Goal: Entertainment & Leisure: Browse casually

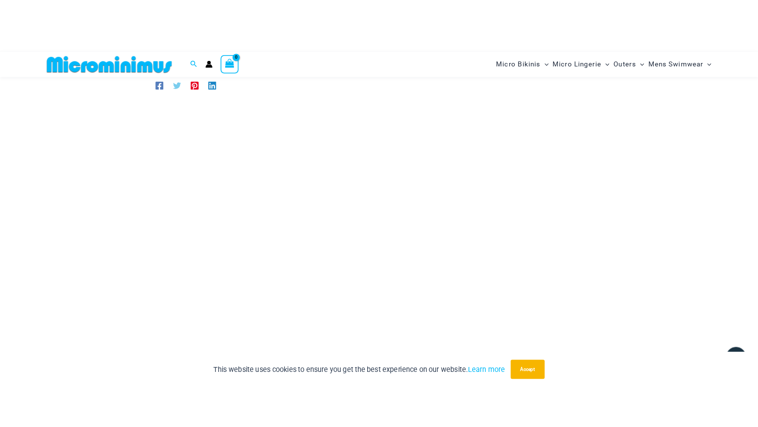
scroll to position [38, 0]
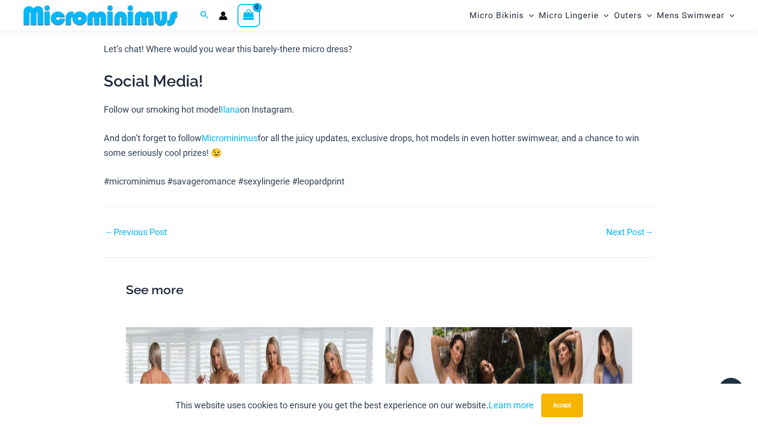
scroll to position [1111, 0]
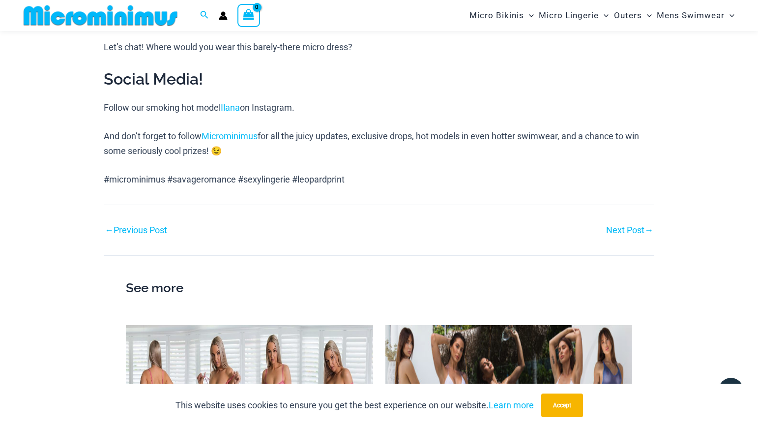
click at [141, 229] on link "← Previous Post" at bounding box center [136, 230] width 62 height 9
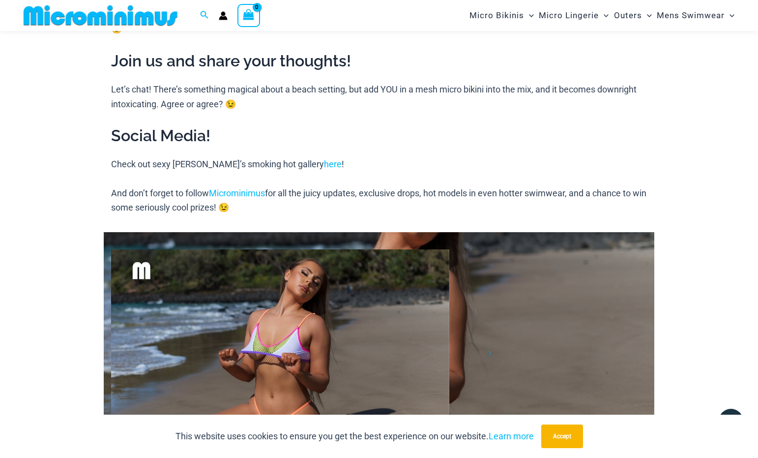
scroll to position [1353, 0]
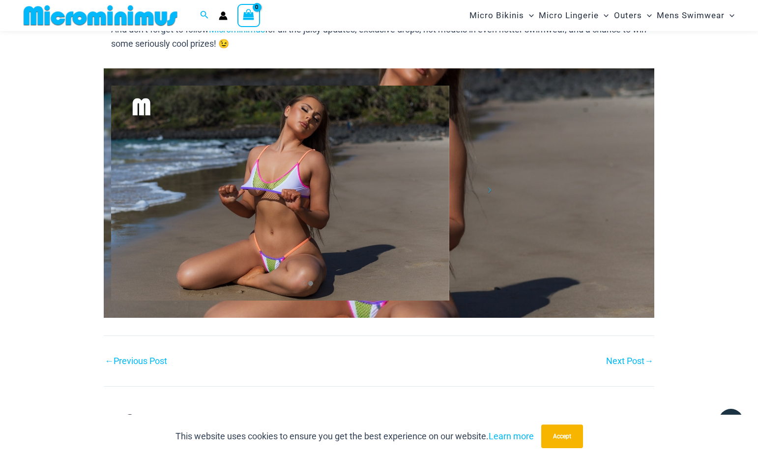
click at [137, 361] on link "← Previous Post" at bounding box center [136, 360] width 62 height 9
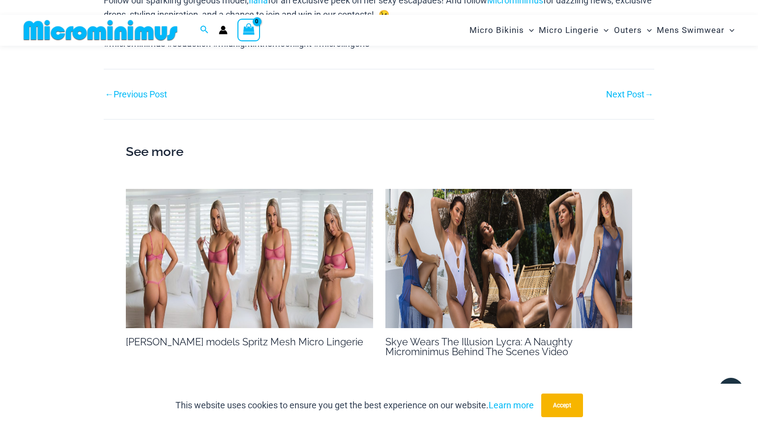
scroll to position [862, 0]
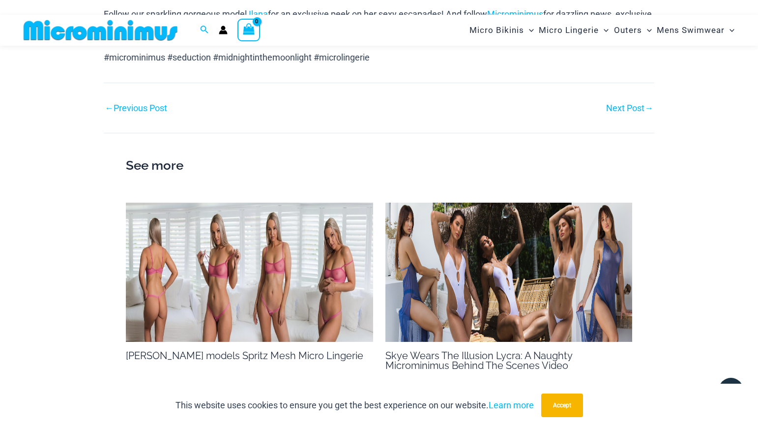
click at [136, 104] on link "← Previous Post" at bounding box center [136, 108] width 62 height 9
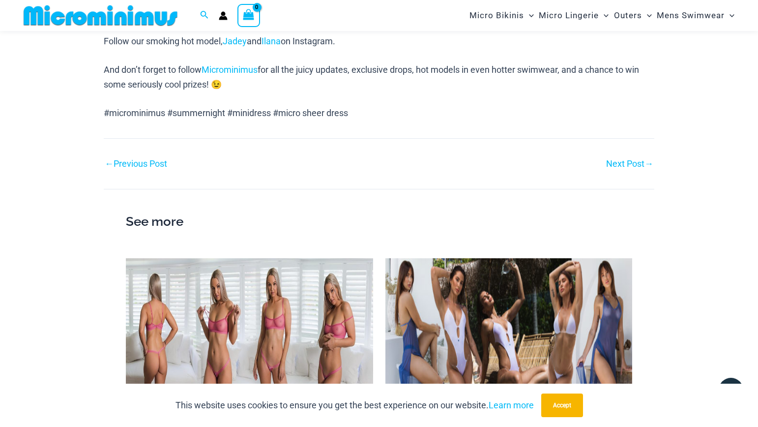
scroll to position [853, 0]
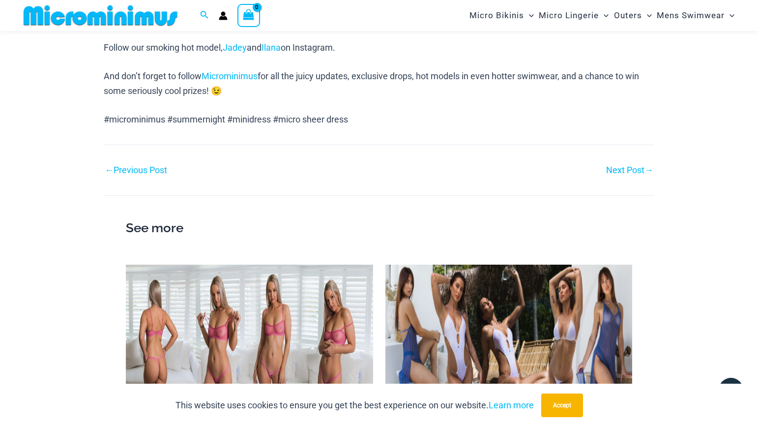
click at [129, 168] on link "← Previous Post" at bounding box center [136, 170] width 62 height 9
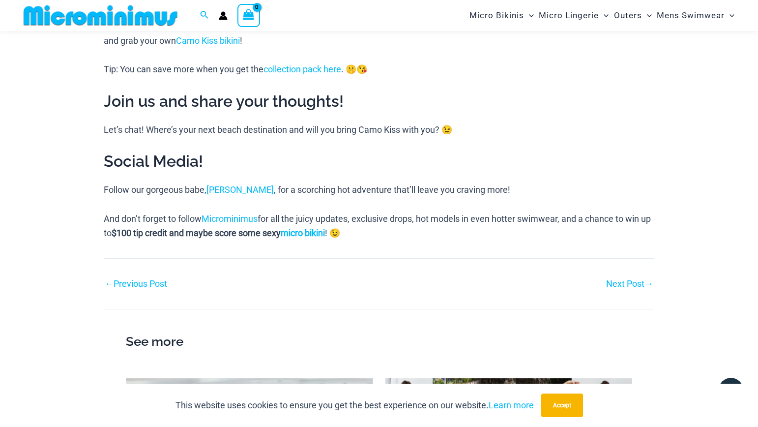
scroll to position [972, 0]
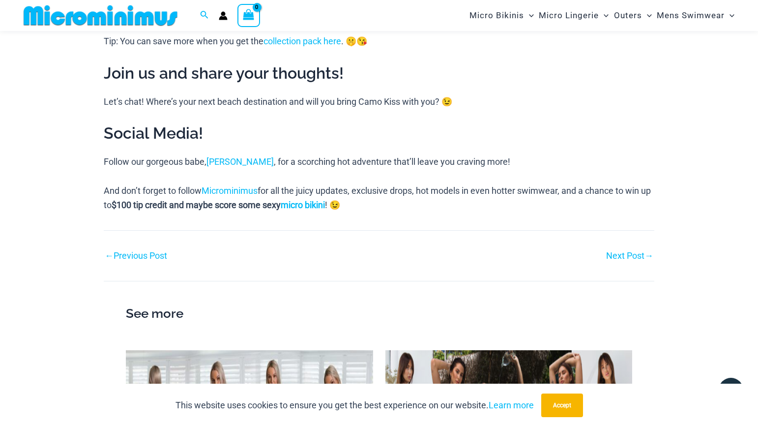
click at [166, 258] on link "← Previous Post" at bounding box center [136, 255] width 62 height 9
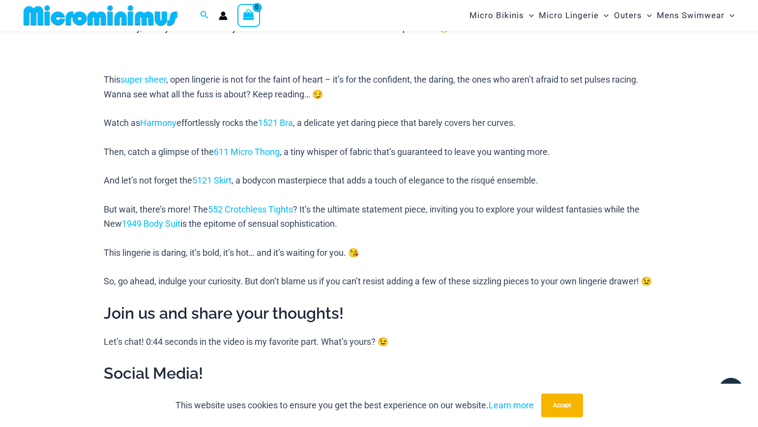
scroll to position [818, 0]
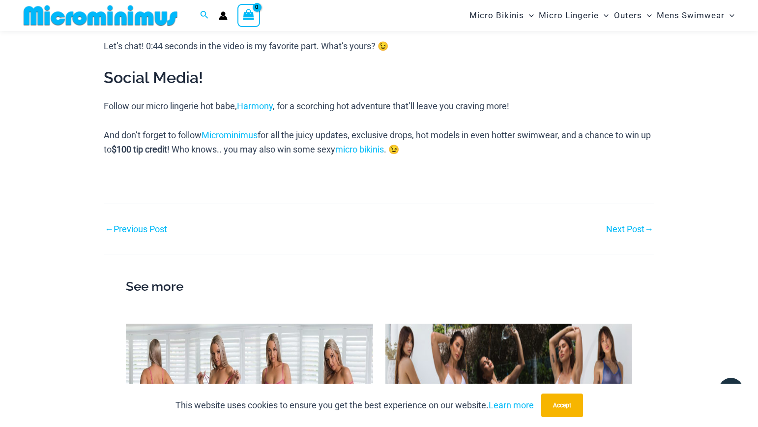
click at [151, 234] on link "← Previous Post" at bounding box center [136, 229] width 62 height 9
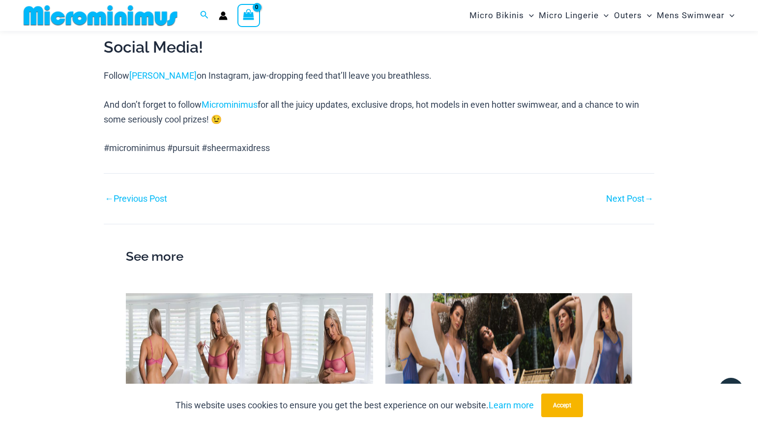
scroll to position [828, 0]
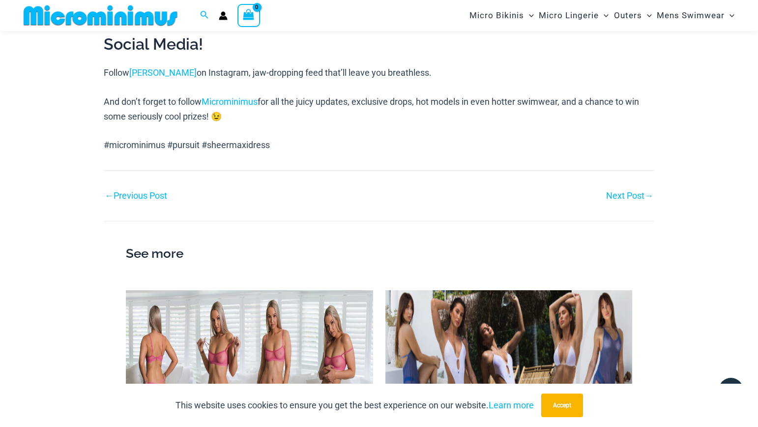
click at [123, 196] on link "← Previous Post" at bounding box center [136, 195] width 62 height 9
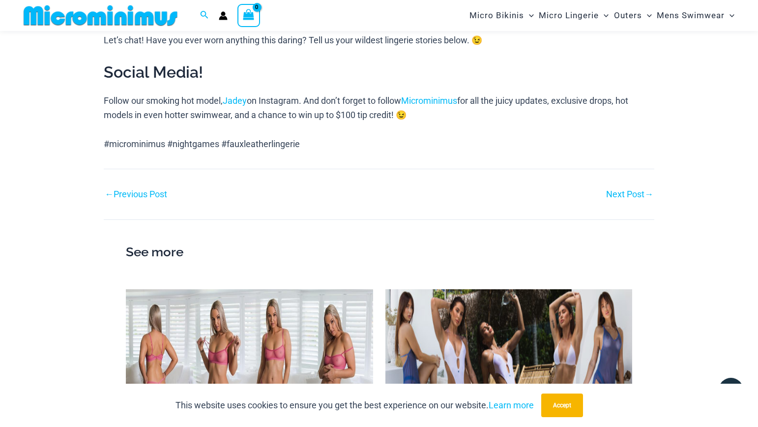
scroll to position [893, 0]
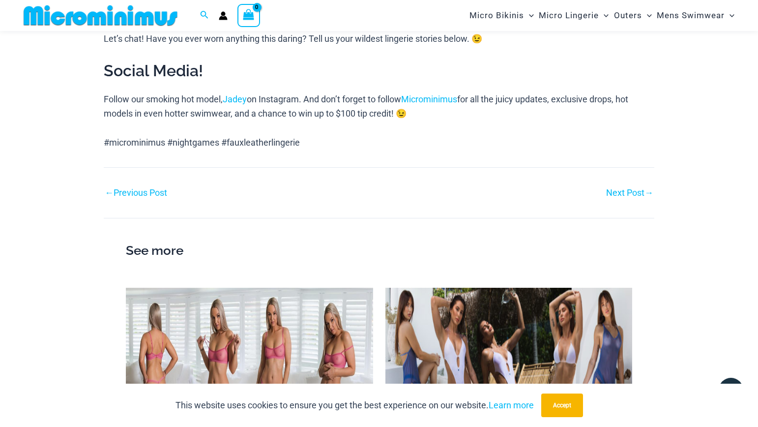
click at [137, 188] on link "← Previous Post" at bounding box center [136, 192] width 62 height 9
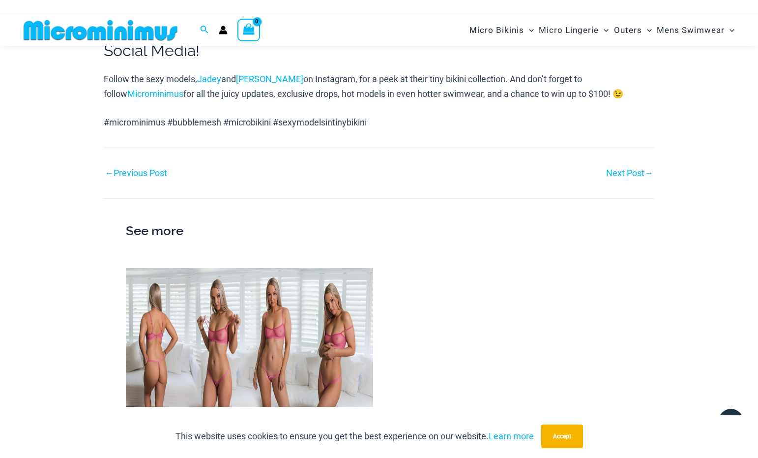
scroll to position [840, 0]
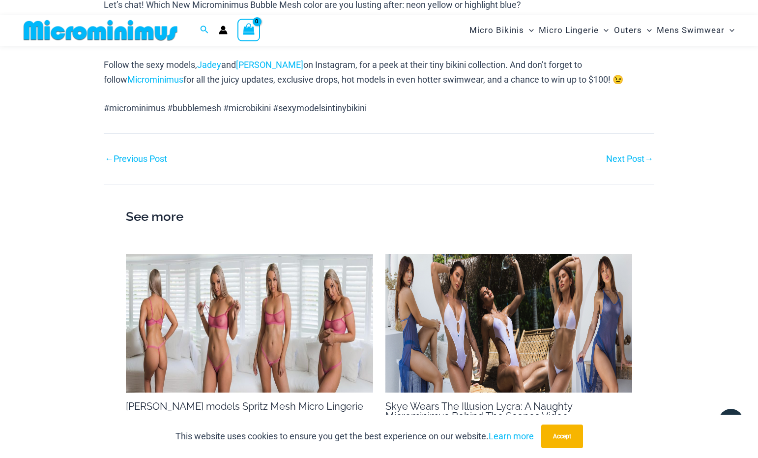
click at [140, 154] on link "← Previous Post" at bounding box center [136, 158] width 62 height 9
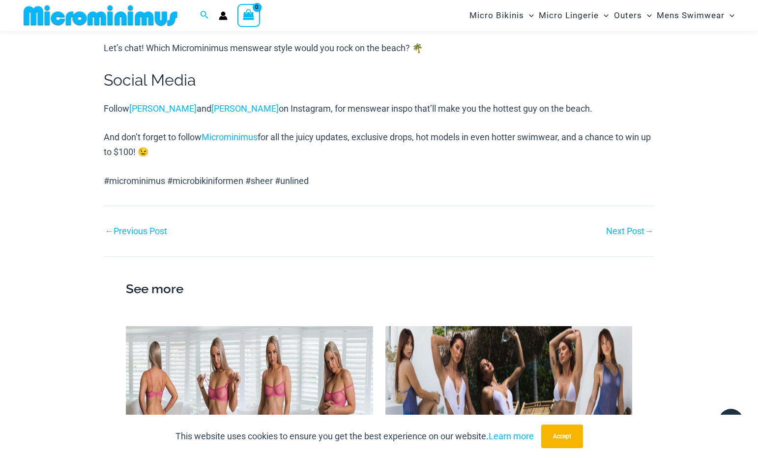
scroll to position [878, 0]
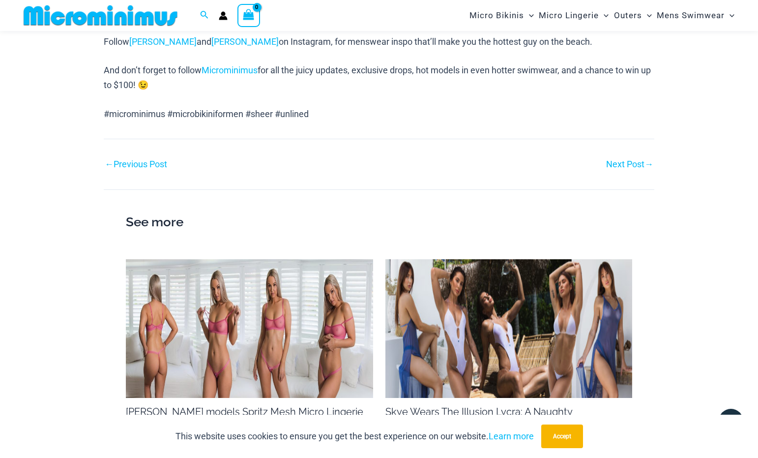
click at [143, 160] on link "← Previous Post" at bounding box center [136, 164] width 62 height 9
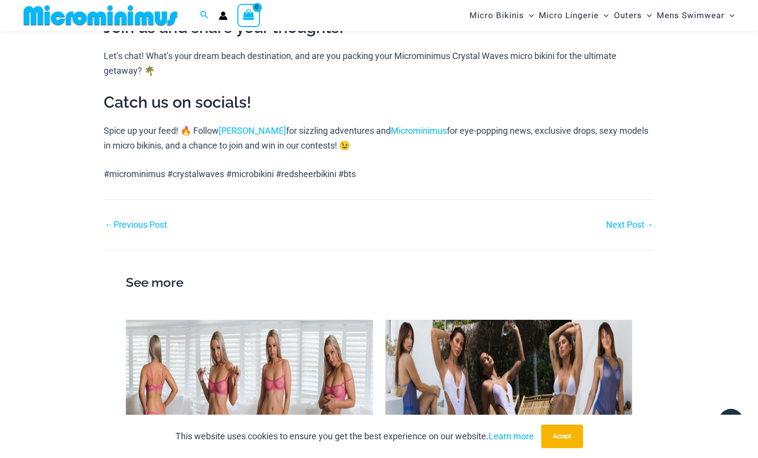
scroll to position [798, 0]
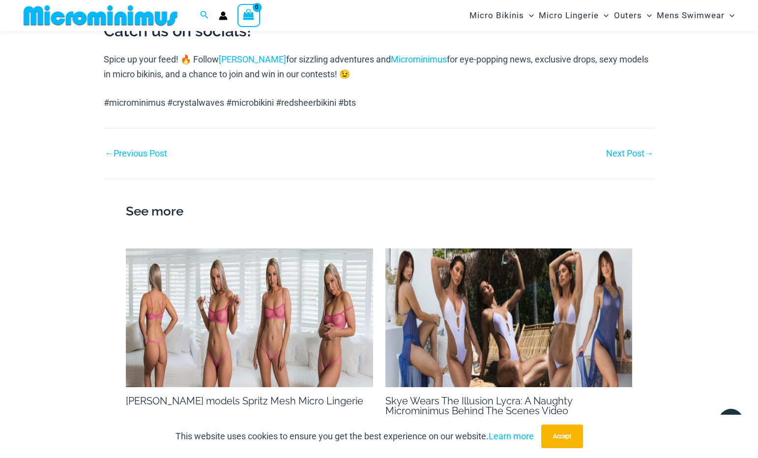
click at [151, 158] on link "← Previous Post" at bounding box center [136, 153] width 62 height 9
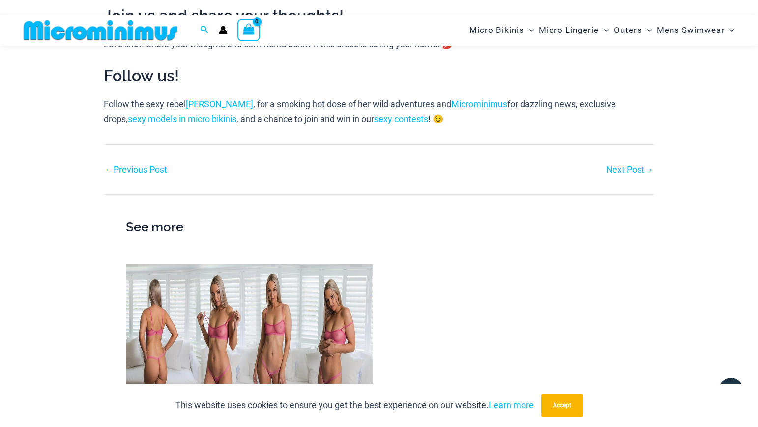
scroll to position [925, 0]
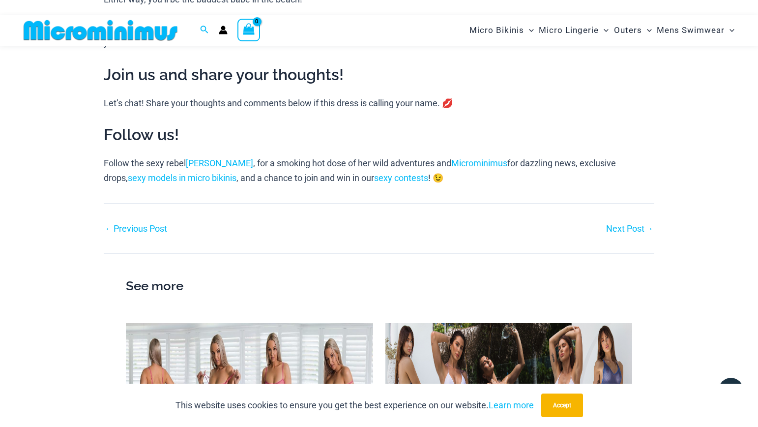
click at [132, 226] on link "← Previous Post" at bounding box center [136, 228] width 62 height 9
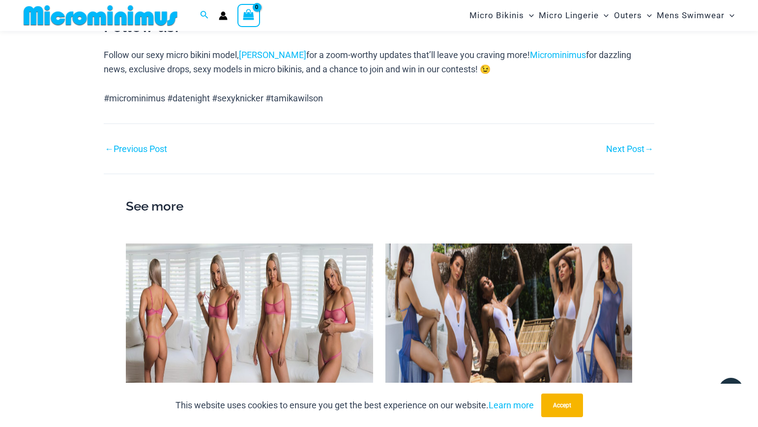
scroll to position [828, 0]
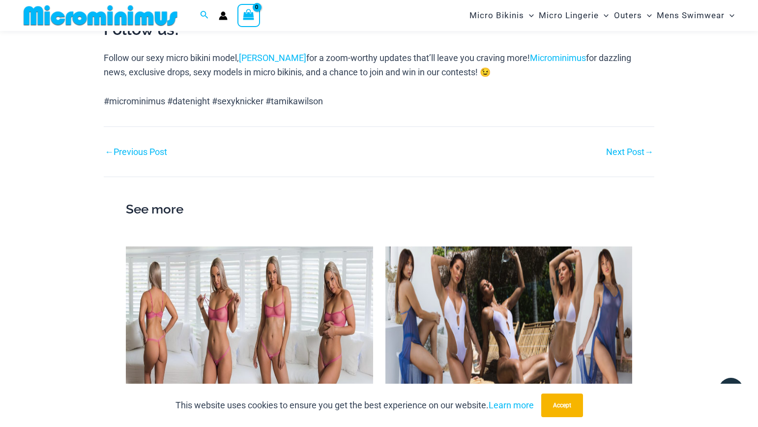
click at [141, 147] on link "← Previous Post" at bounding box center [136, 151] width 62 height 9
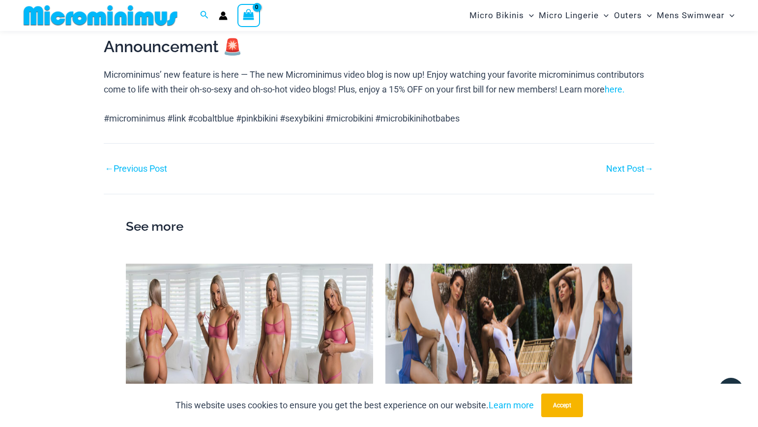
scroll to position [1026, 0]
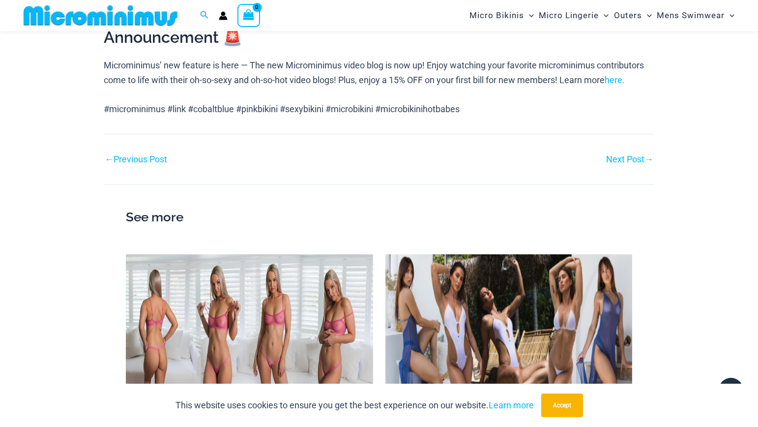
click at [134, 159] on link "← Previous Post" at bounding box center [136, 159] width 62 height 9
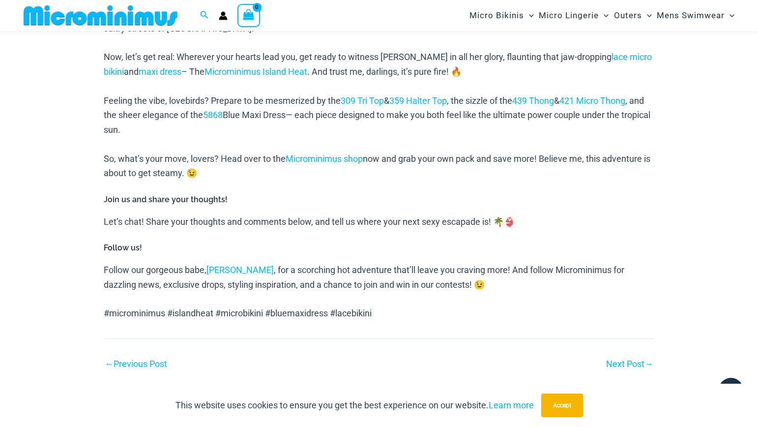
scroll to position [795, 0]
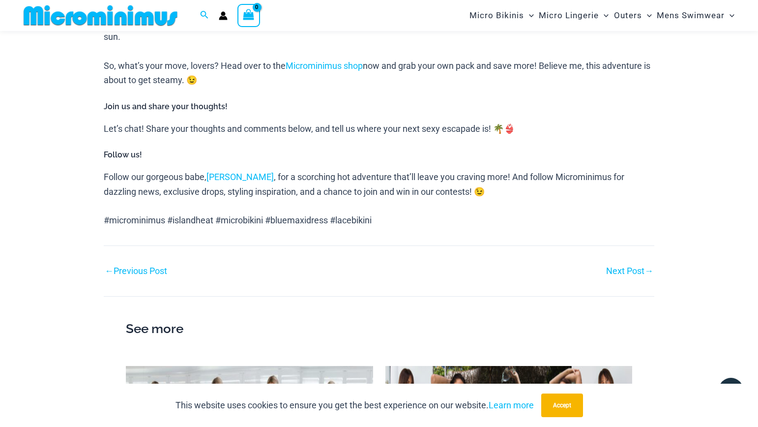
click at [137, 266] on link "← Previous Post" at bounding box center [136, 270] width 62 height 9
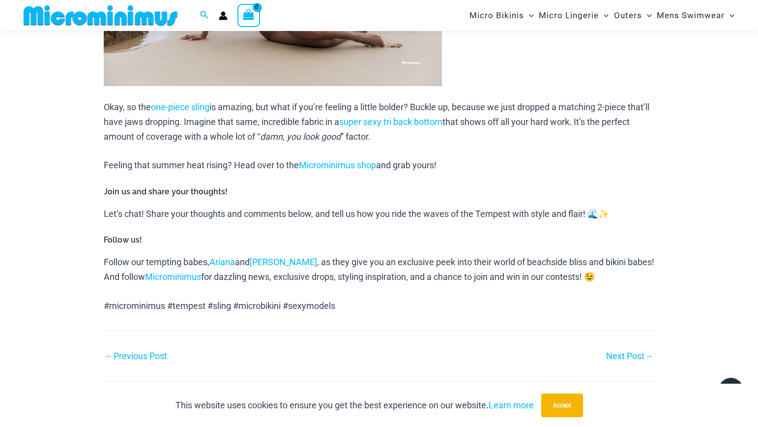
scroll to position [831, 0]
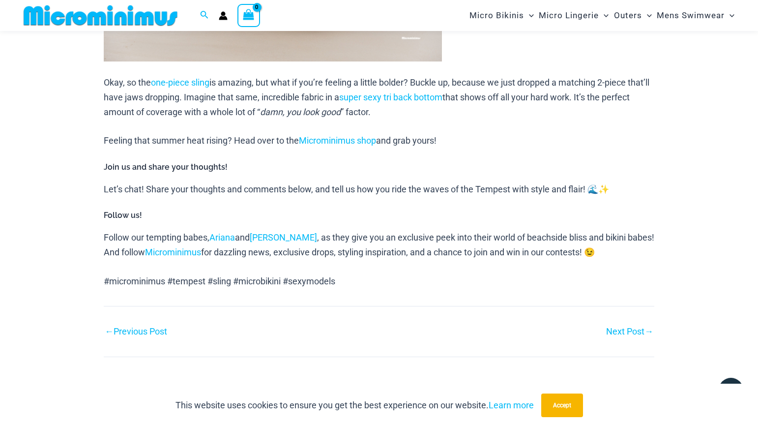
click at [152, 327] on link "← Previous Post" at bounding box center [136, 331] width 62 height 9
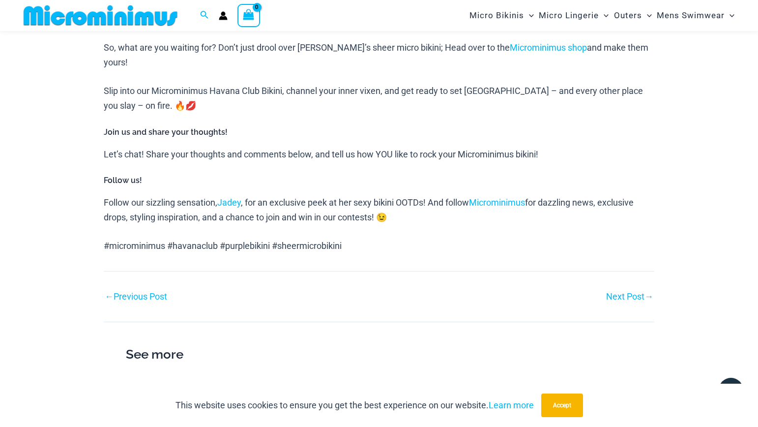
scroll to position [820, 0]
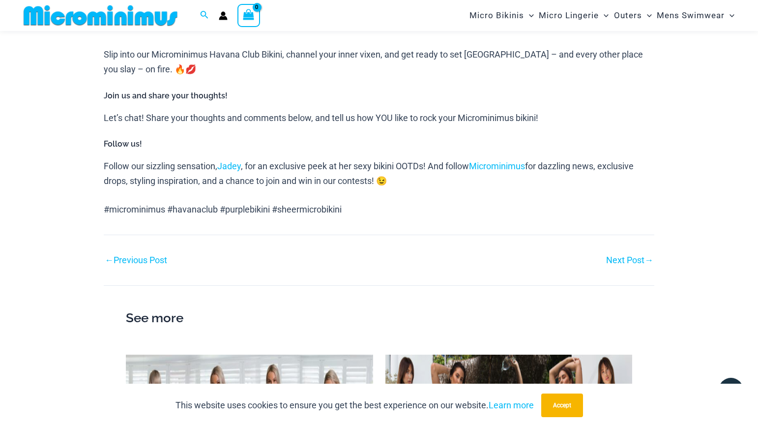
click at [153, 256] on link "← Previous Post" at bounding box center [136, 260] width 62 height 9
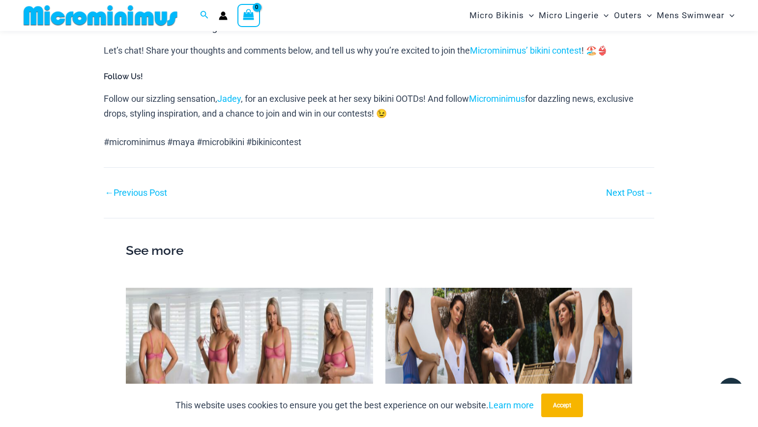
scroll to position [1021, 0]
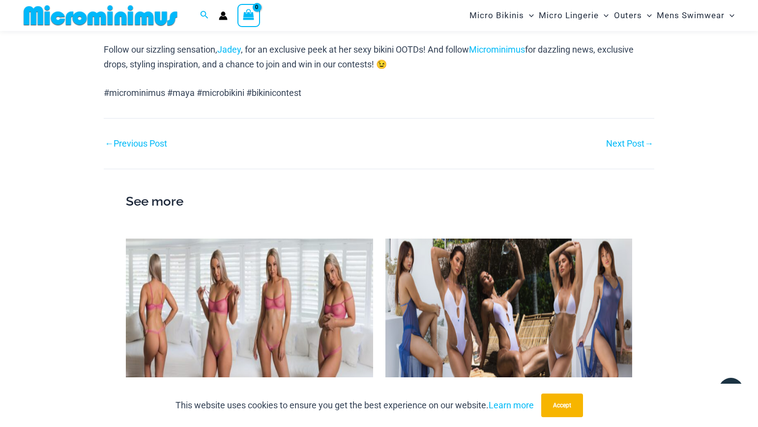
click at [143, 144] on link "← Previous Post" at bounding box center [136, 143] width 62 height 9
